Goal: Information Seeking & Learning: Check status

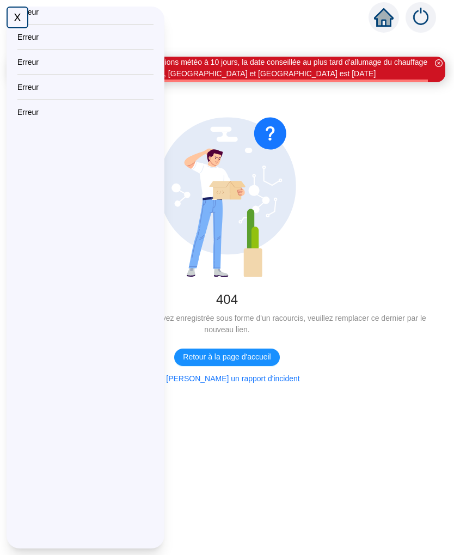
click at [270, 356] on span "Retour à la page d'accueil" at bounding box center [227, 356] width 88 height 11
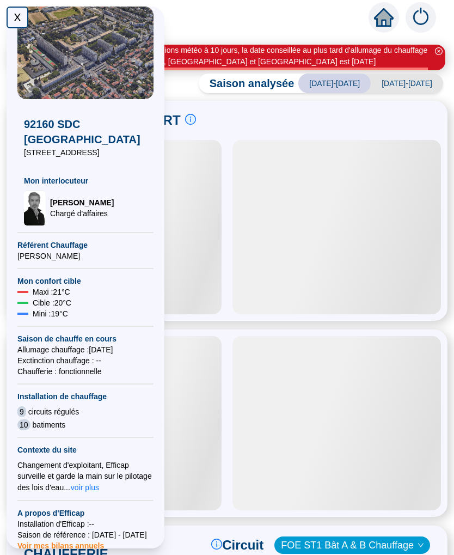
click at [16, 20] on div "X" at bounding box center [18, 18] width 22 height 22
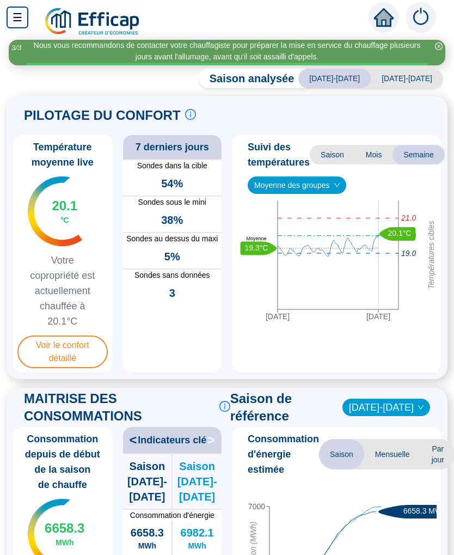
click at [75, 350] on span "Voir le confort détaillé" at bounding box center [62, 352] width 90 height 33
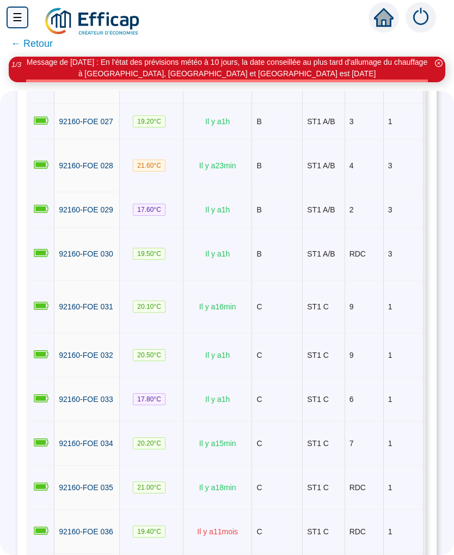
scroll to position [1185, 0]
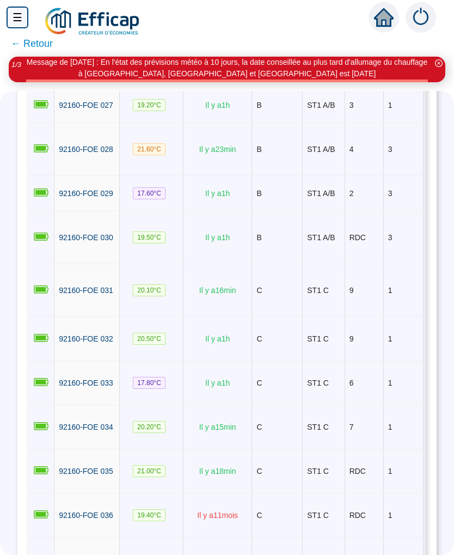
click at [289, 405] on td "C" at bounding box center [277, 383] width 51 height 44
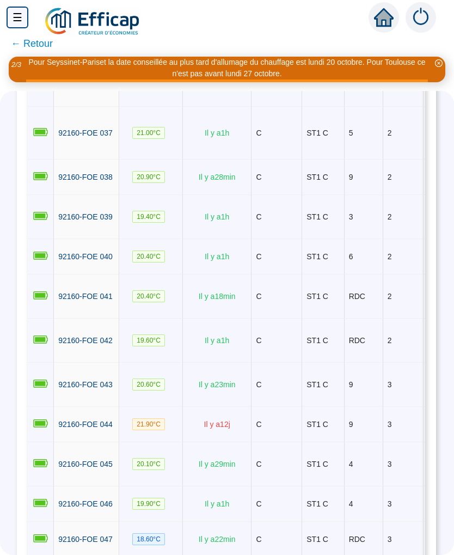
scroll to position [1667, 1]
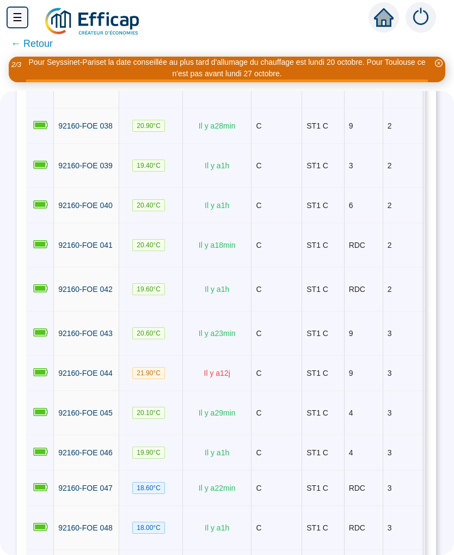
click at [300, 356] on td "C" at bounding box center [277, 334] width 51 height 44
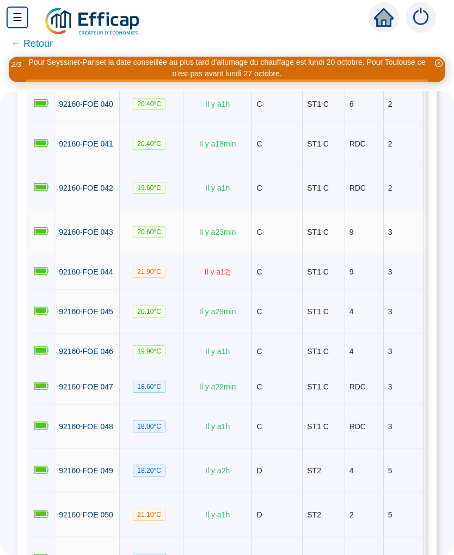
scroll to position [1786, 0]
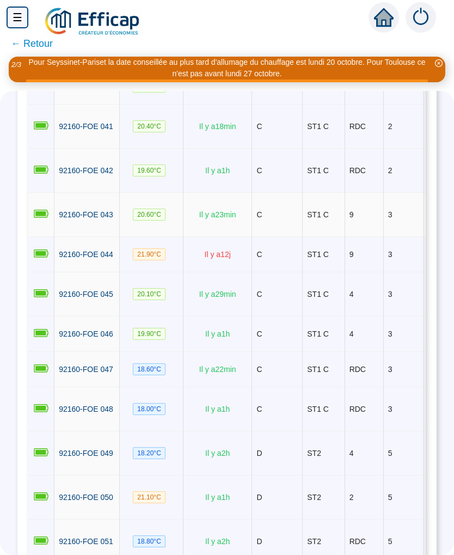
click at [260, 352] on td "C" at bounding box center [277, 334] width 51 height 35
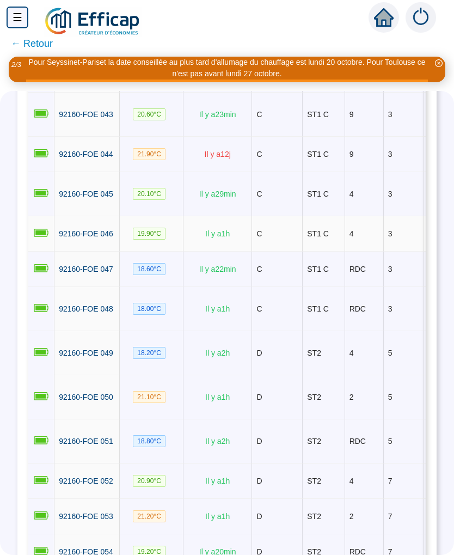
scroll to position [1896, 0]
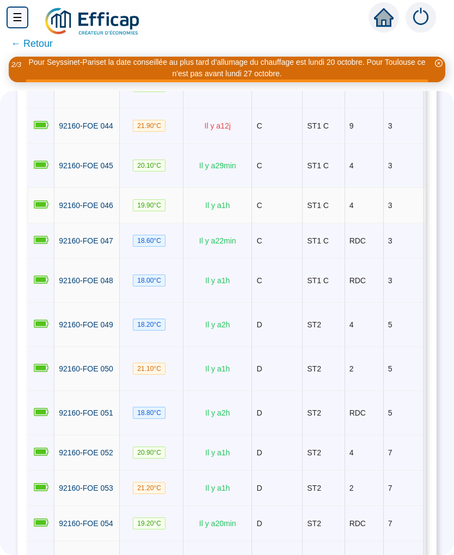
click at [269, 347] on td "D" at bounding box center [277, 325] width 51 height 44
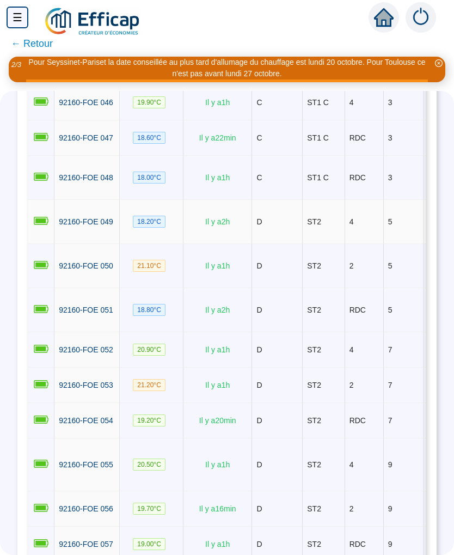
scroll to position [2036, 0]
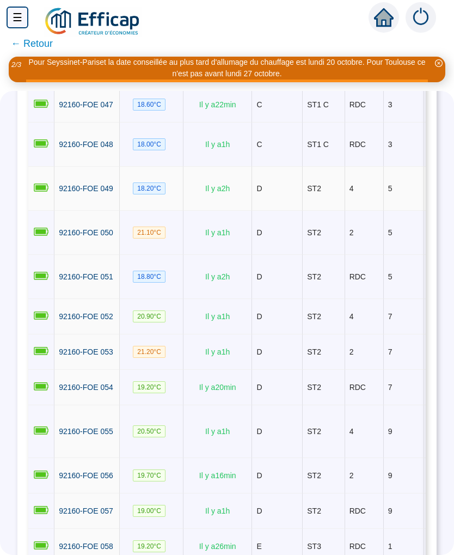
click at [273, 334] on td "D" at bounding box center [277, 316] width 51 height 35
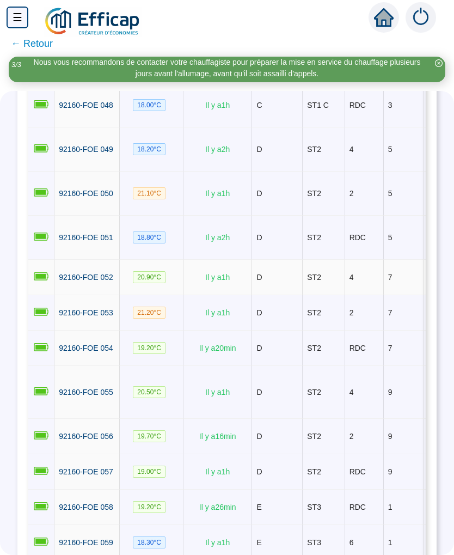
click at [272, 331] on td "D" at bounding box center [277, 312] width 51 height 35
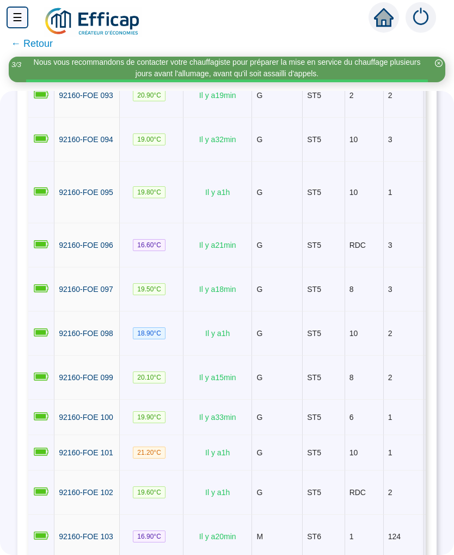
scroll to position [0, 0]
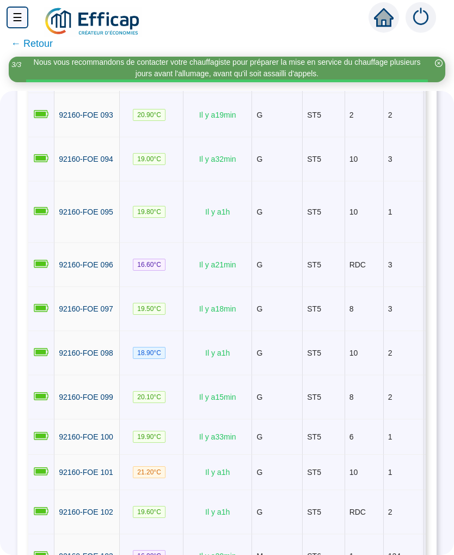
click at [289, 93] on td "G" at bounding box center [277, 71] width 51 height 44
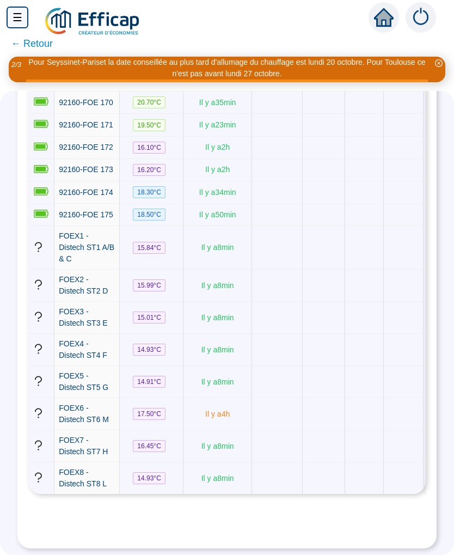
click at [228, 461] on td "Il y a 8 min" at bounding box center [218, 446] width 69 height 32
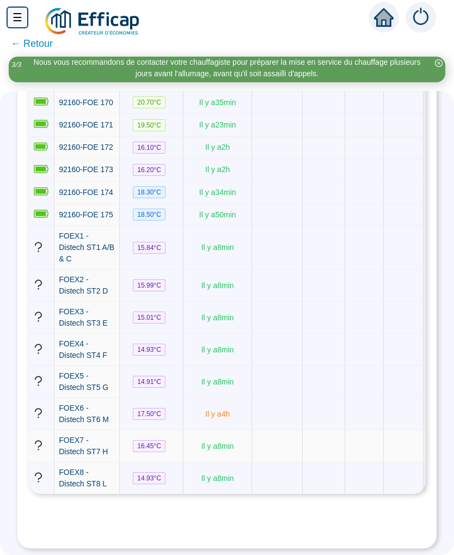
click at [265, 270] on td at bounding box center [277, 248] width 51 height 44
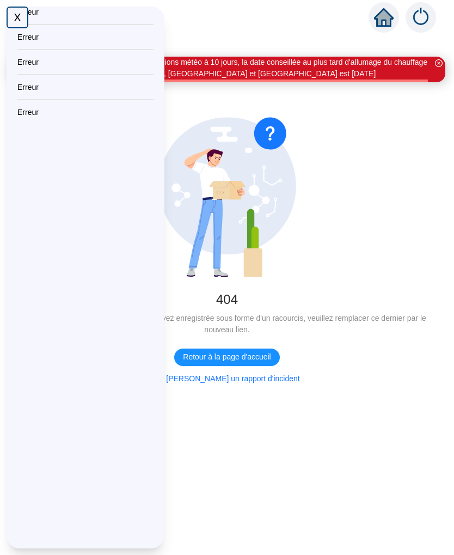
click at [25, 13] on div "X" at bounding box center [18, 18] width 22 height 22
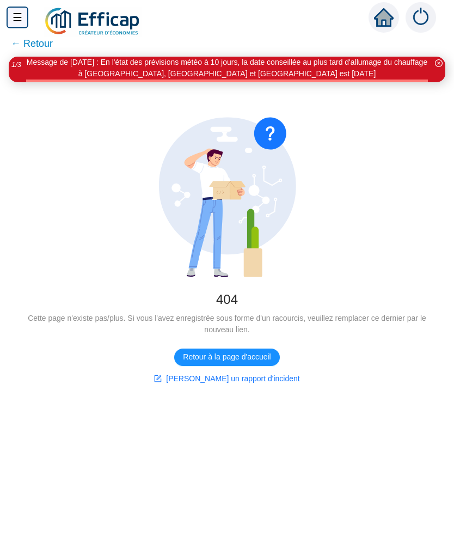
click at [240, 356] on span "Retour à la page d'accueil" at bounding box center [227, 356] width 88 height 11
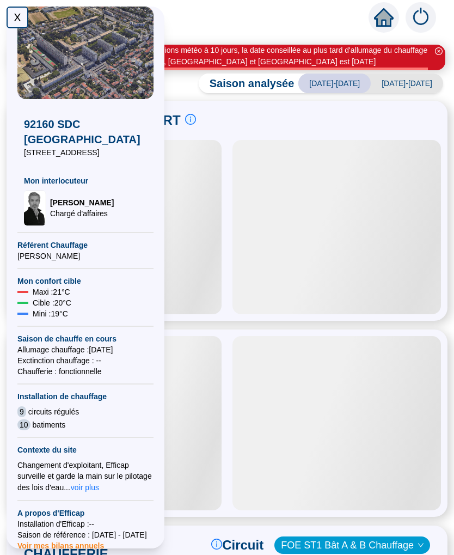
click at [14, 21] on div "X" at bounding box center [18, 18] width 22 height 22
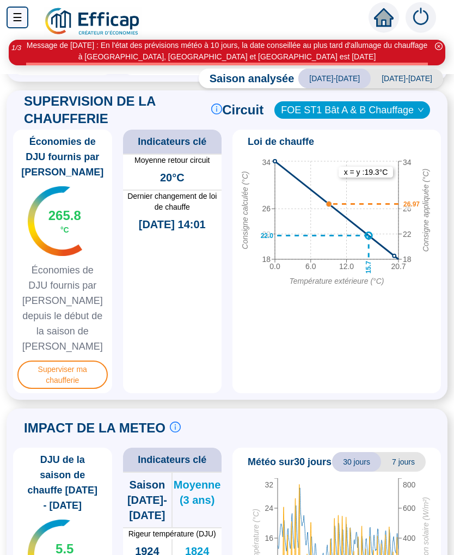
scroll to position [631, 0]
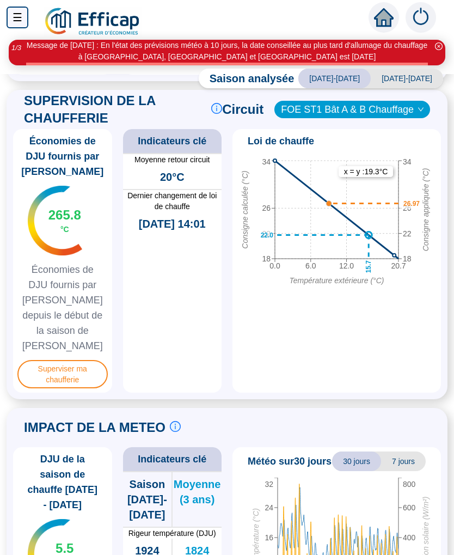
click at [65, 366] on span "Superviser ma chaufferie" at bounding box center [62, 374] width 90 height 28
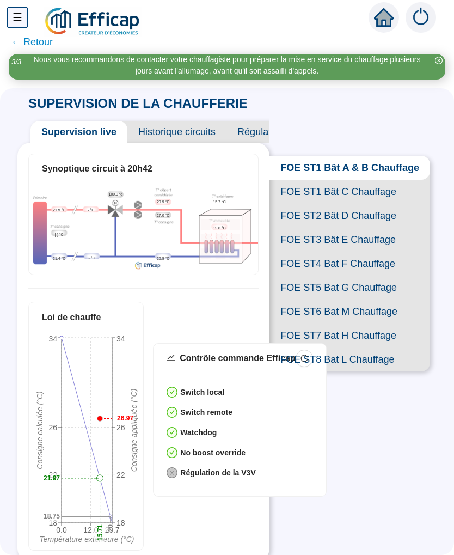
click at [312, 289] on span "FOE ST5 Bat G Chauffage" at bounding box center [350, 288] width 161 height 24
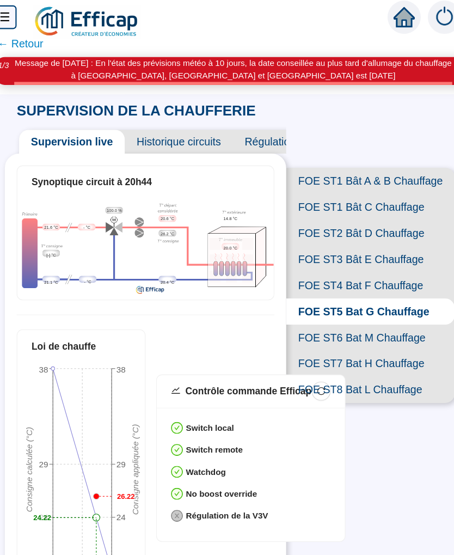
click at [283, 263] on span "FOE ST4 Bat F Chauffage" at bounding box center [353, 264] width 155 height 24
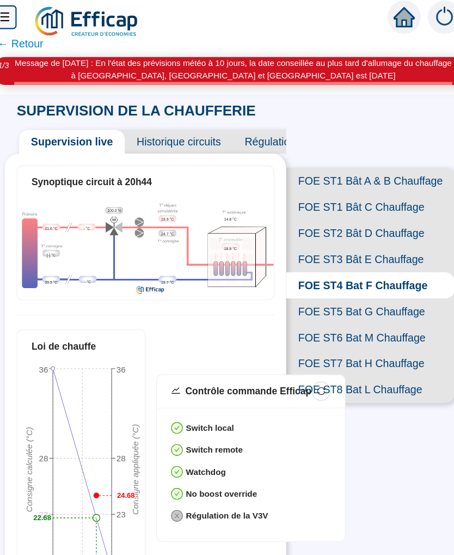
click at [278, 241] on span "FOE ST3 Bât E Chauffage" at bounding box center [353, 240] width 155 height 24
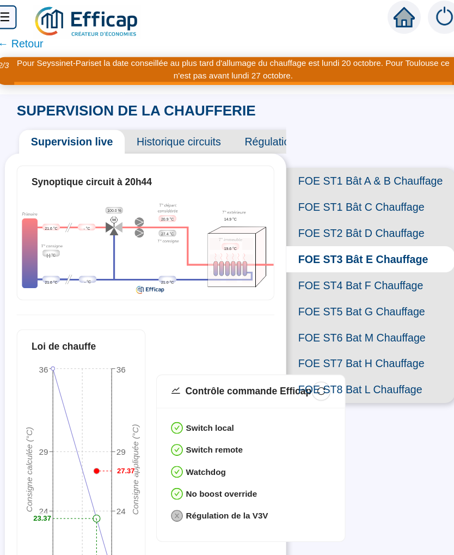
click at [284, 306] on span "FOE ST6 Bat M Chauffage" at bounding box center [353, 312] width 155 height 24
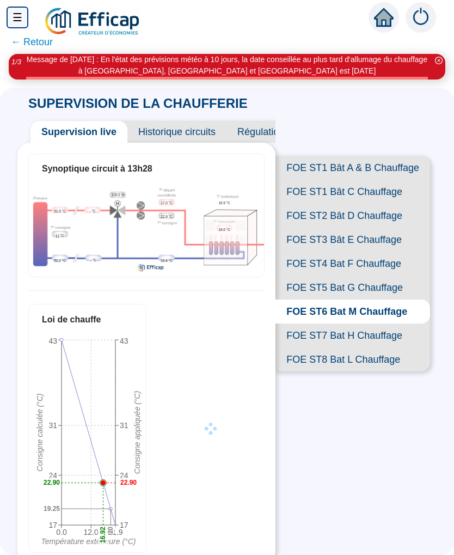
click at [382, 193] on span "FOE ST1 Bât C Chauffage" at bounding box center [353, 192] width 155 height 24
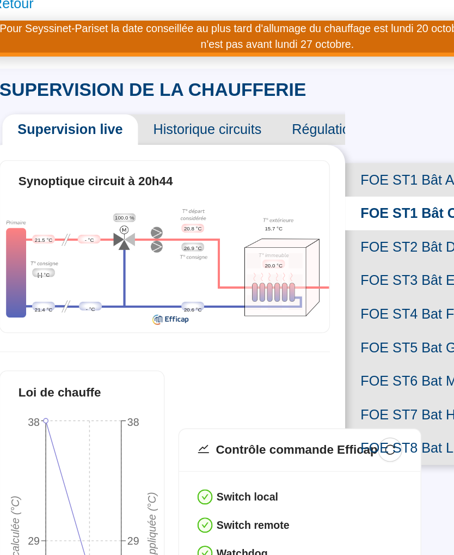
click at [300, 156] on span "FOE ST1 Bât A & B Chauffage" at bounding box center [353, 168] width 155 height 24
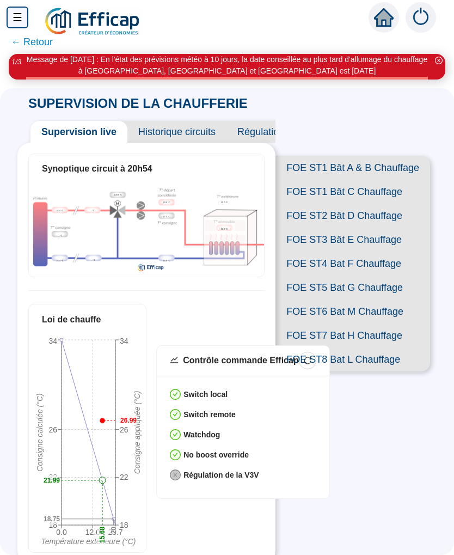
click at [382, 351] on span "FOE ST8 Bat L Chauffage" at bounding box center [353, 360] width 155 height 24
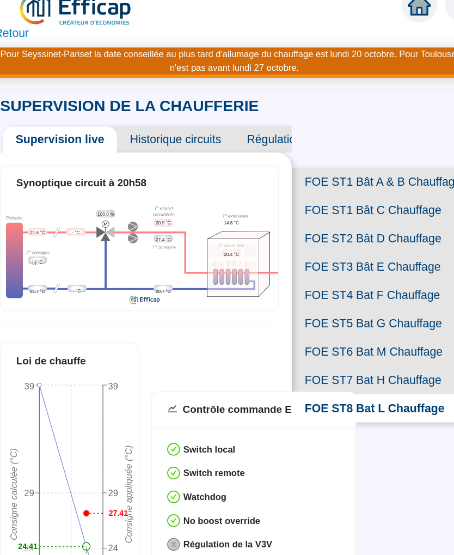
click at [349, 302] on span "FOE ST6 Bat M Chauffage" at bounding box center [353, 312] width 155 height 24
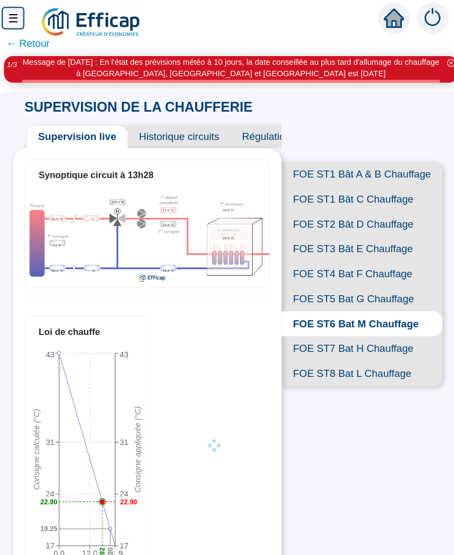
click at [383, 329] on span "FOE ST7 Bat H Chauffage" at bounding box center [353, 336] width 155 height 24
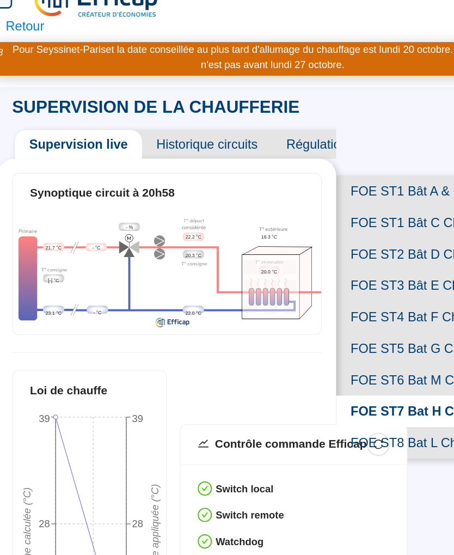
click at [315, 348] on span "FOE ST8 Bat L Chauffage" at bounding box center [353, 360] width 155 height 24
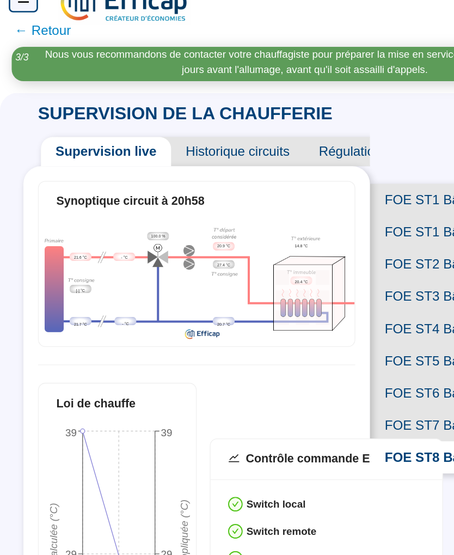
click at [220, 304] on div "Loi de chauffe 0.0 10.0 20.0 Température extérieure (°C) 19 24 29 39 Consigne c…" at bounding box center [146, 428] width 236 height 249
click at [150, 210] on img at bounding box center [146, 229] width 235 height 90
click at [317, 348] on span "FOE ST8 Bat L Chauffage" at bounding box center [353, 360] width 155 height 24
click at [330, 324] on span "FOE ST7 Bat H Chauffage" at bounding box center [353, 336] width 155 height 24
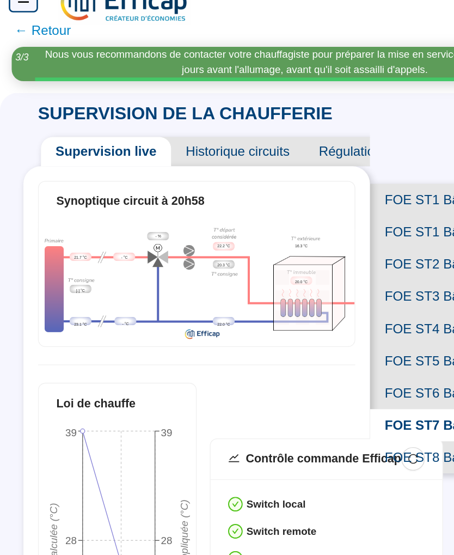
click at [314, 348] on span "FOE ST8 Bat L Chauffage" at bounding box center [353, 360] width 155 height 24
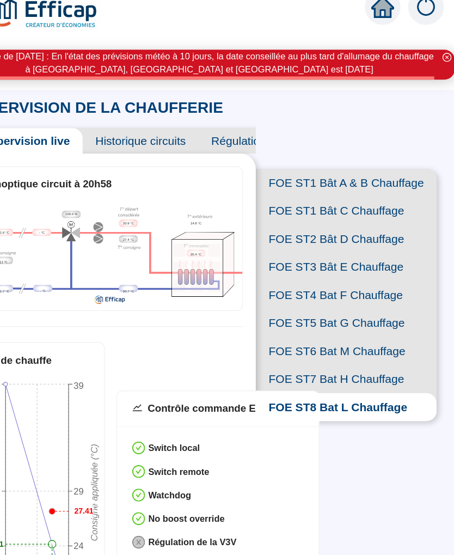
click at [332, 180] on span "FOE ST1 Bât C Chauffage" at bounding box center [353, 192] width 155 height 24
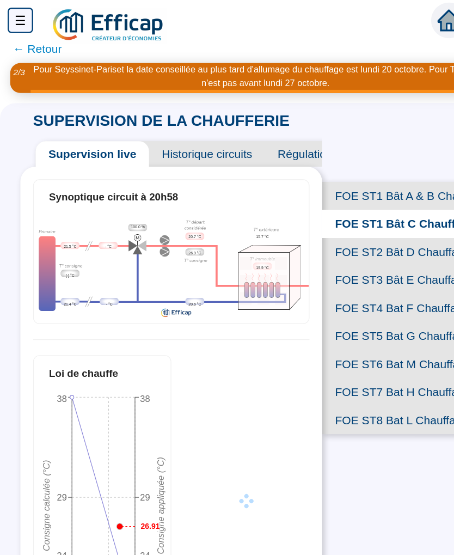
click at [355, 243] on span "FOE ST3 Bât E Chauffage" at bounding box center [353, 240] width 155 height 24
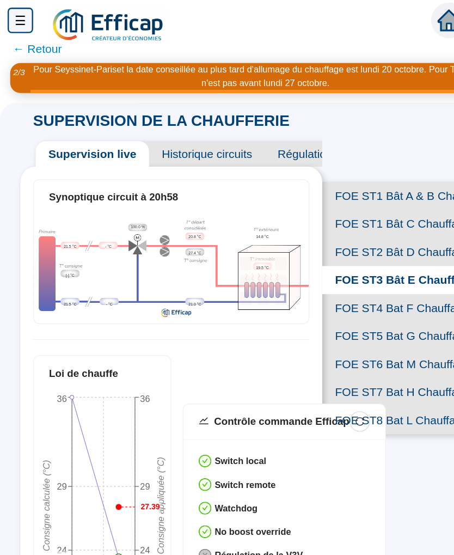
click at [1, 470] on div "SUPERVISION DE LA CHAUFFERIE Supervision live Historique circuits Régulation pr…" at bounding box center [227, 321] width 454 height 467
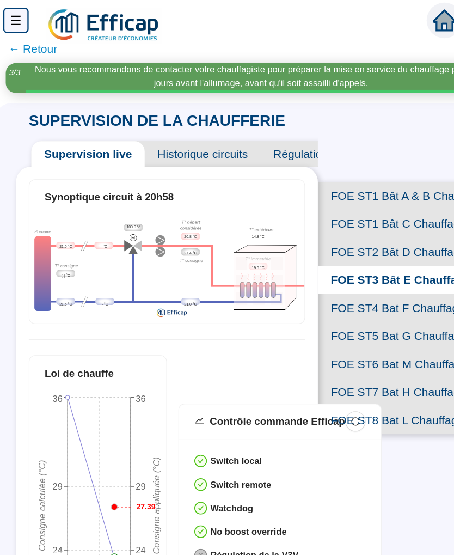
click at [344, 259] on span "FOE ST4 Bat F Chauffage" at bounding box center [353, 264] width 155 height 24
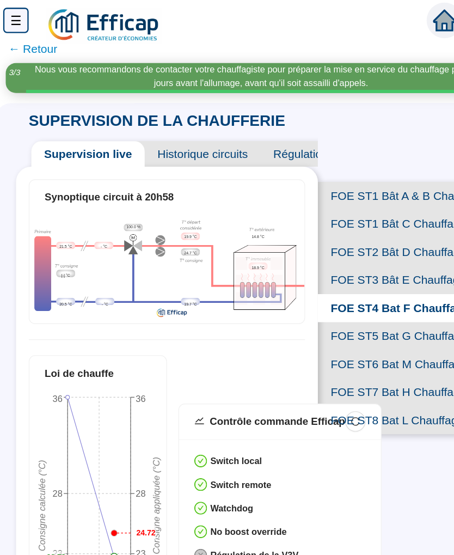
click at [357, 283] on span "FOE ST5 Bat G Chauffage" at bounding box center [353, 288] width 155 height 24
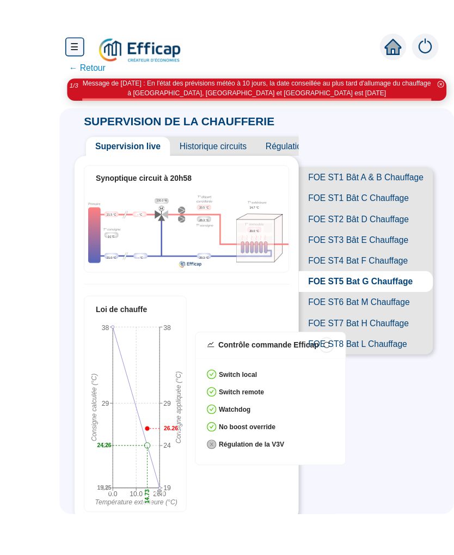
scroll to position [29, 0]
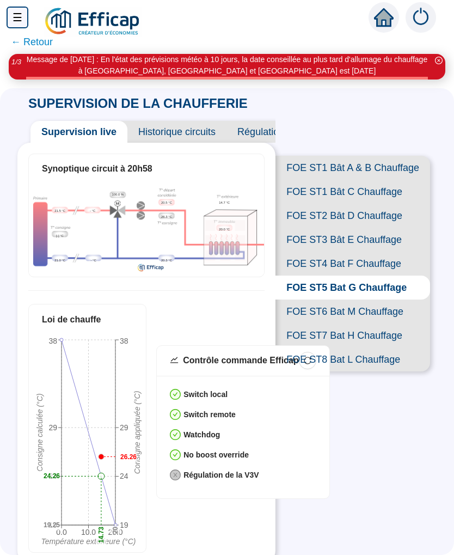
click at [194, 184] on img at bounding box center [146, 229] width 235 height 90
click at [168, 211] on img at bounding box center [146, 229] width 235 height 90
click at [390, 300] on span "FOE ST6 Bat M Chauffage" at bounding box center [353, 312] width 155 height 24
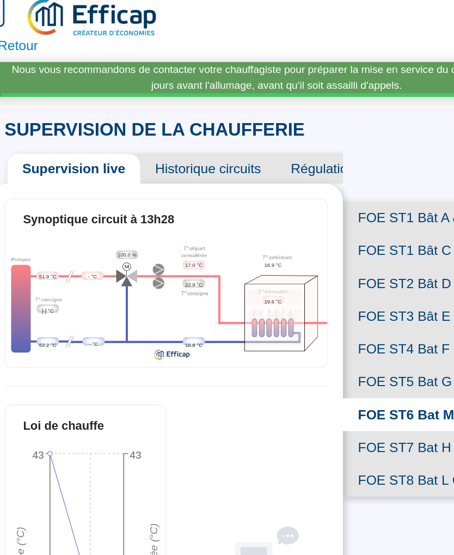
click at [314, 276] on span "FOE ST5 Bat G Chauffage" at bounding box center [353, 288] width 155 height 24
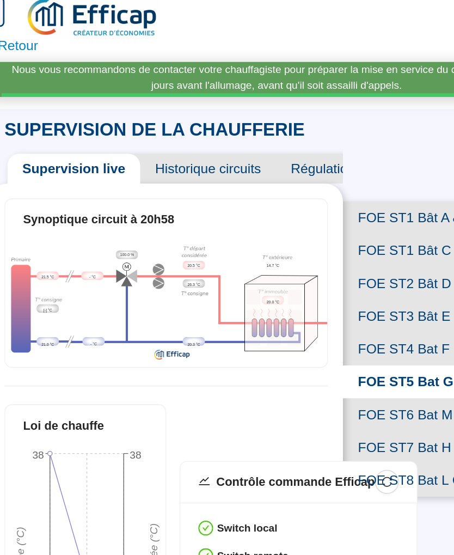
click at [305, 252] on span "FOE ST4 Bat F Chauffage" at bounding box center [353, 264] width 155 height 24
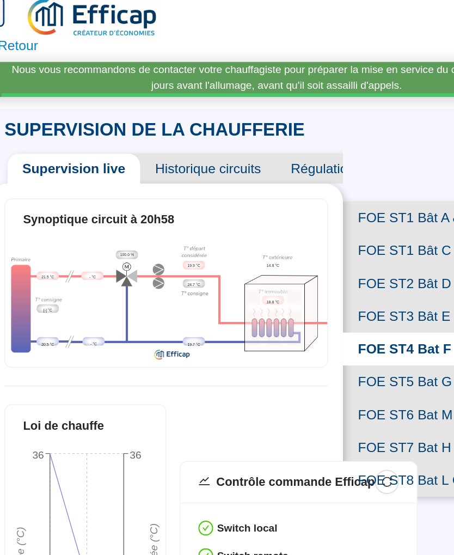
click at [301, 228] on span "FOE ST3 Bât E Chauffage" at bounding box center [353, 240] width 155 height 24
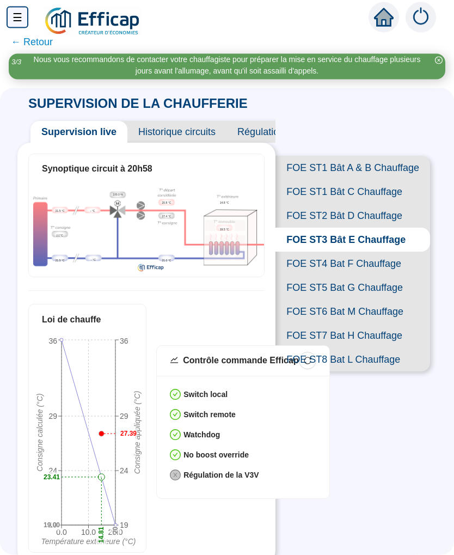
scroll to position [22, 0]
click at [217, 551] on div "SUPERVISION DE LA CHAUFFERIE Supervision live Historique circuits Régulation pr…" at bounding box center [227, 321] width 454 height 467
